Goal: Navigation & Orientation: Find specific page/section

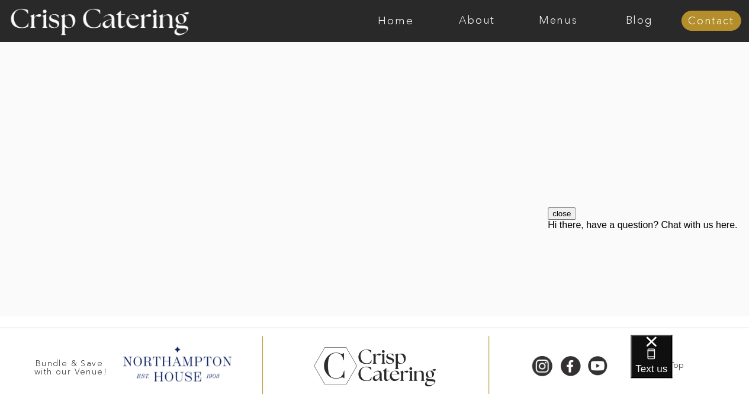
scroll to position [2520, 0]
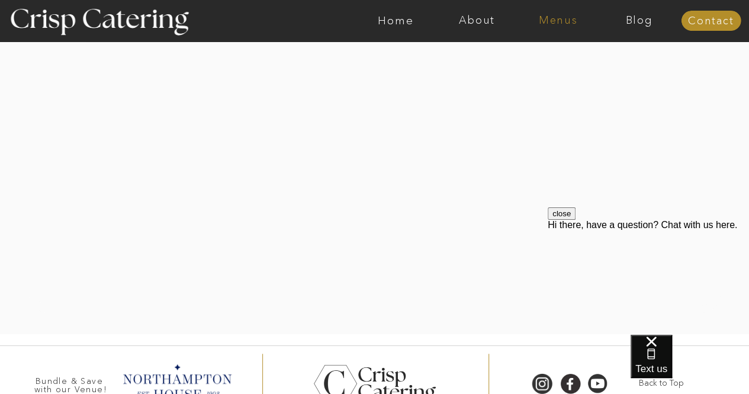
click at [548, 20] on nav "Menus" at bounding box center [557, 21] width 81 height 12
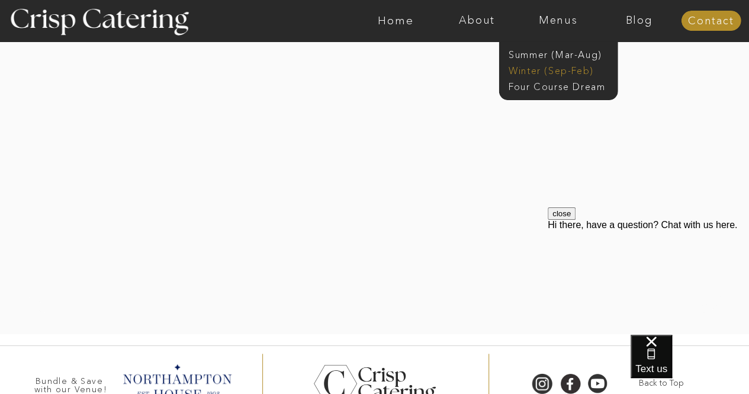
click at [532, 67] on nav "Winter (Sep-Feb)" at bounding box center [557, 69] width 97 height 11
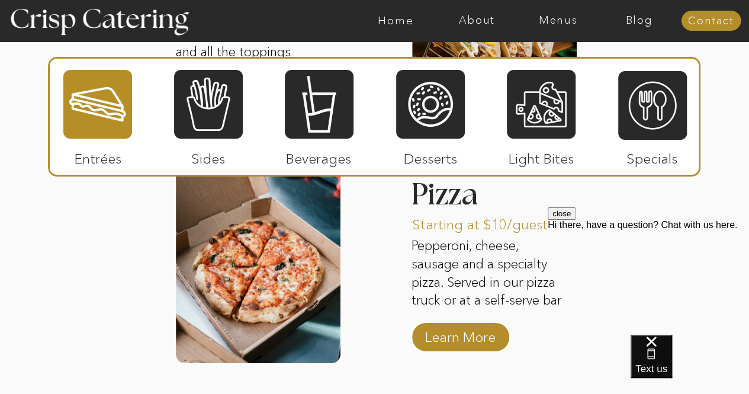
scroll to position [1787, 0]
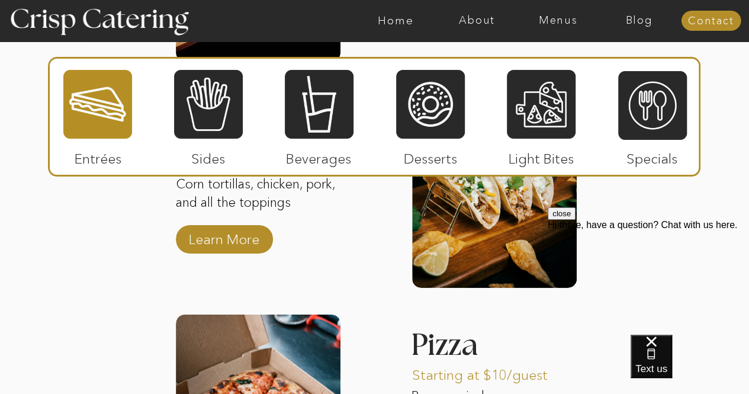
click at [95, 110] on div at bounding box center [97, 104] width 69 height 71
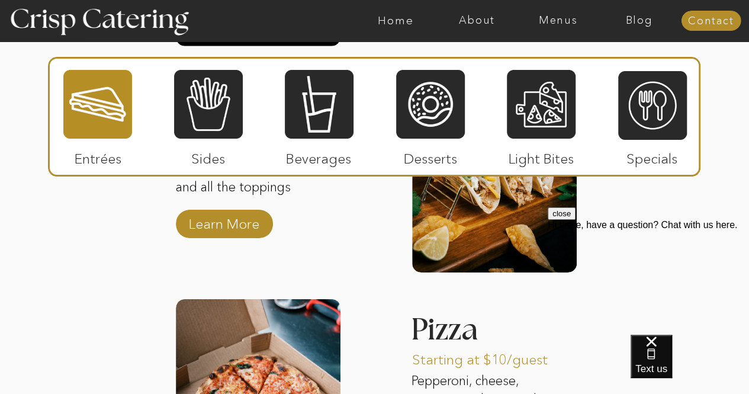
scroll to position [1728, 0]
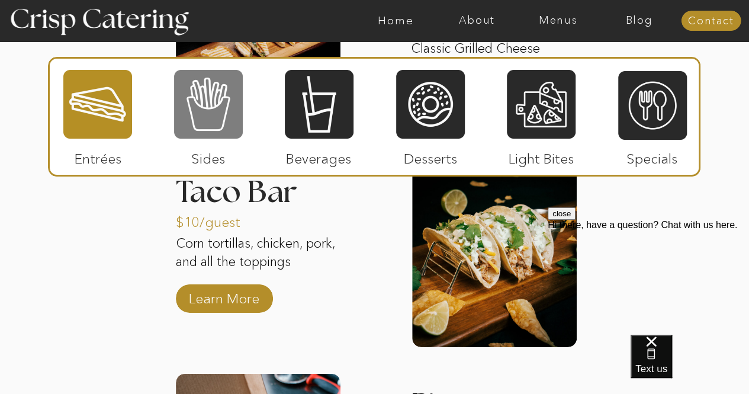
click at [216, 101] on div at bounding box center [208, 104] width 69 height 71
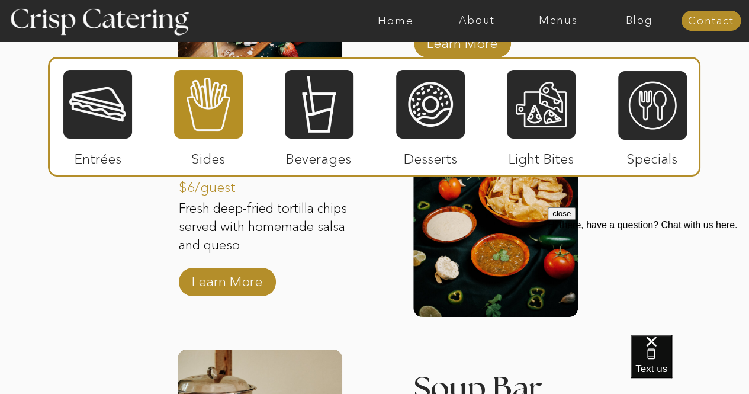
scroll to position [2201, 0]
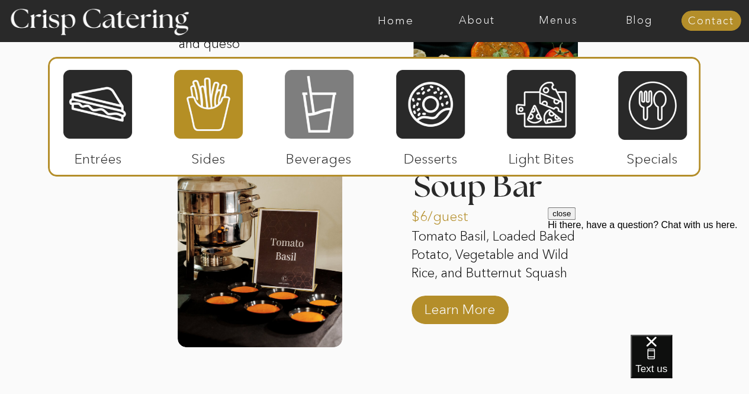
click at [328, 104] on div at bounding box center [319, 104] width 69 height 71
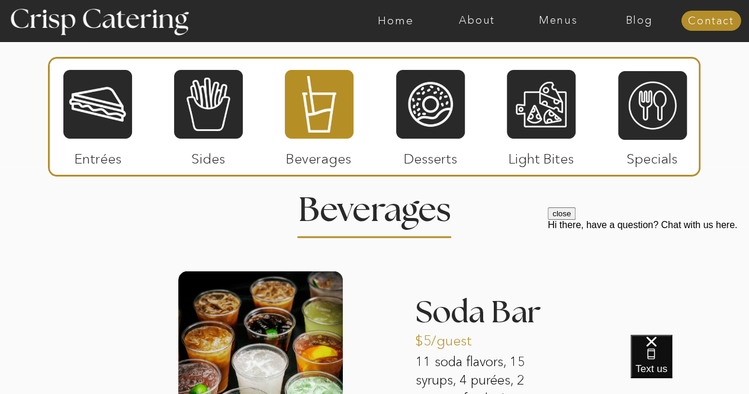
scroll to position [1372, 0]
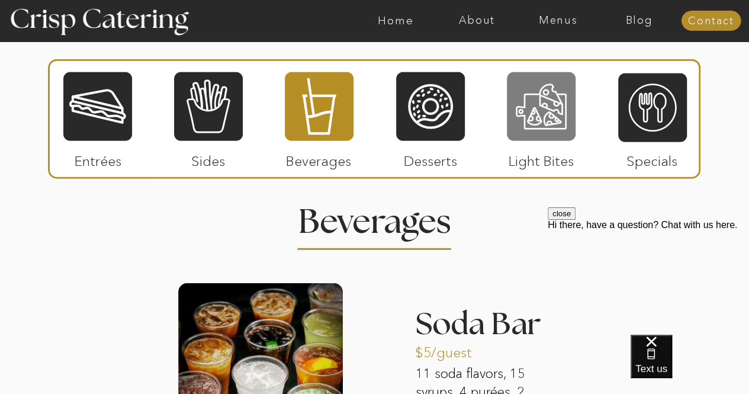
click at [540, 105] on div at bounding box center [541, 106] width 69 height 71
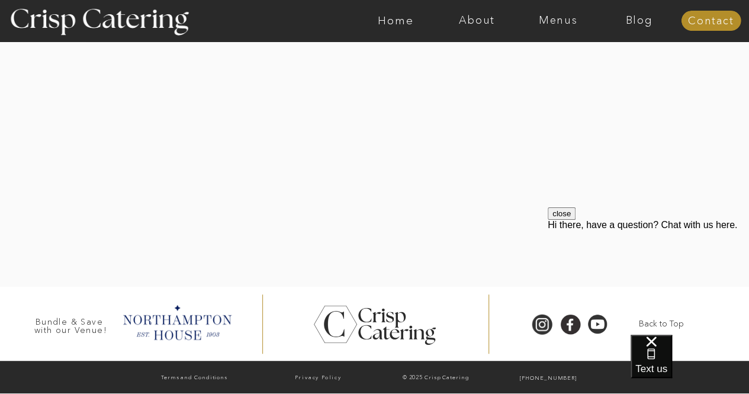
scroll to position [2386, 0]
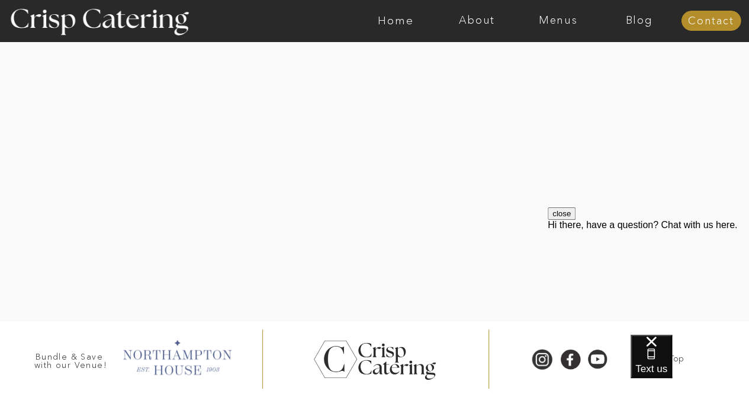
click at [187, 357] on div at bounding box center [176, 356] width 121 height 41
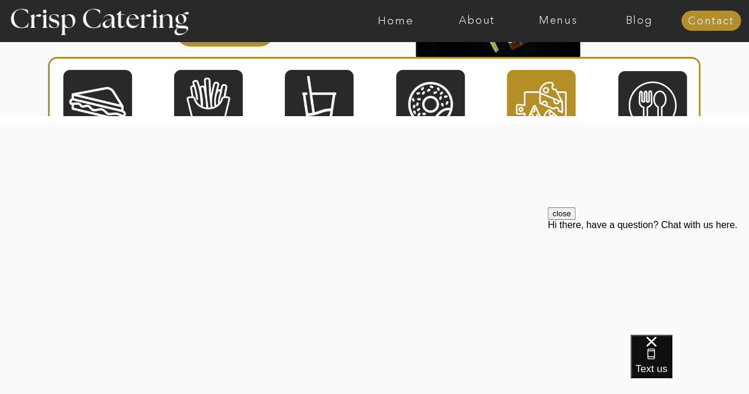
scroll to position [1651, 0]
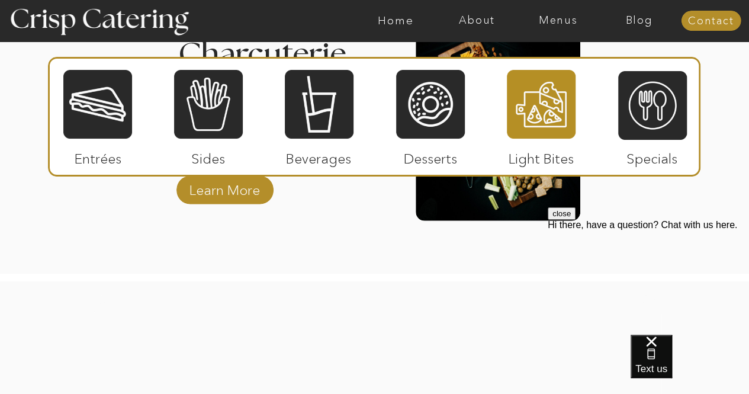
click at [471, 20] on nav "About" at bounding box center [476, 21] width 81 height 12
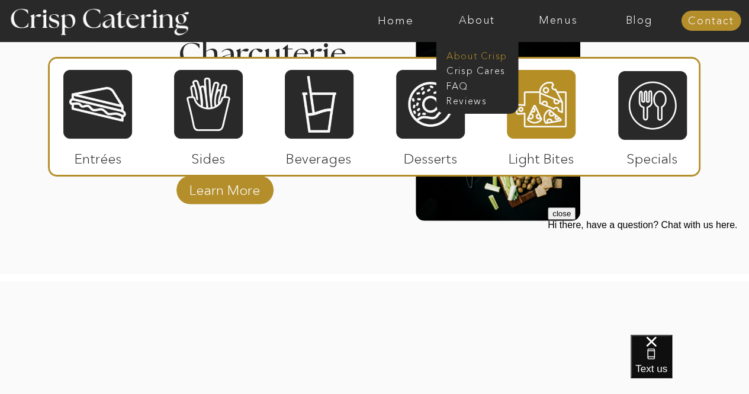
click at [481, 52] on nav "About Crisp" at bounding box center [480, 54] width 68 height 11
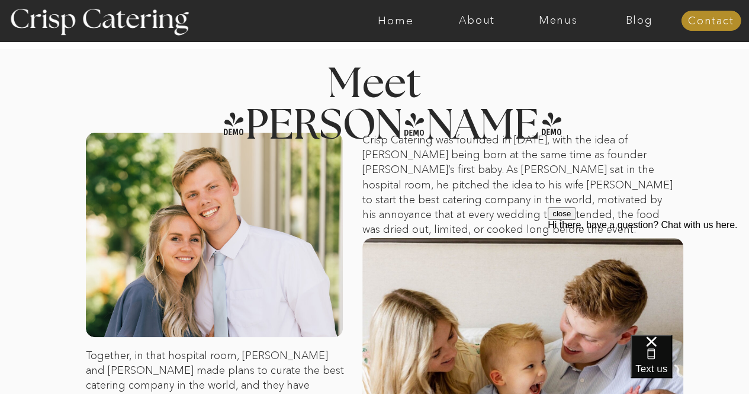
click at [544, 24] on nav "Menus" at bounding box center [557, 21] width 81 height 12
